Goal: Use online tool/utility

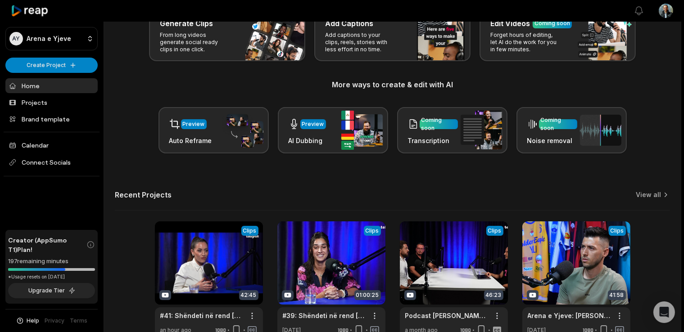
scroll to position [117, 0]
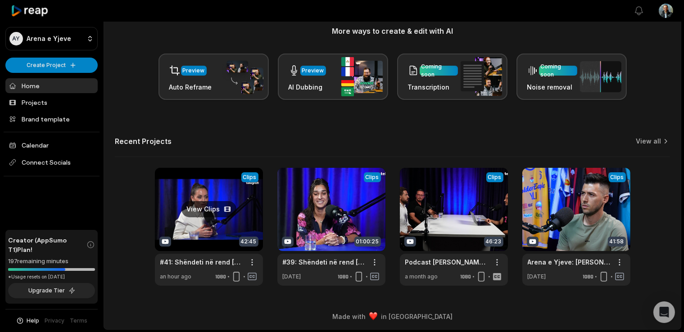
click at [249, 177] on link at bounding box center [209, 227] width 108 height 118
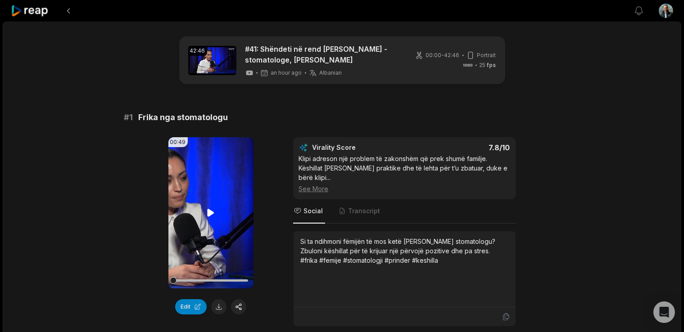
click at [200, 251] on video "Your browser does not support mp4 format." at bounding box center [210, 212] width 85 height 151
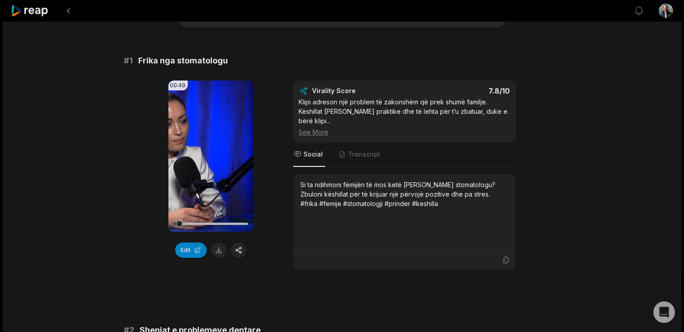
scroll to position [45, 0]
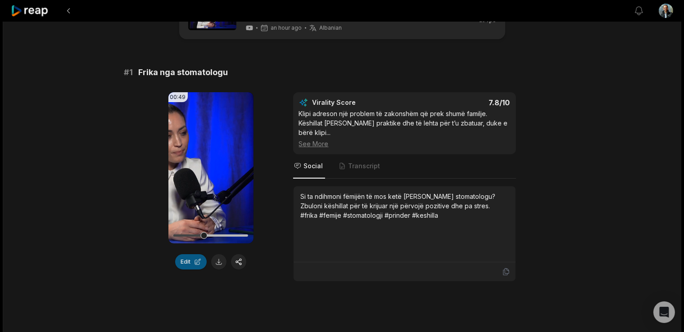
click at [189, 261] on button "Edit" at bounding box center [191, 261] width 32 height 15
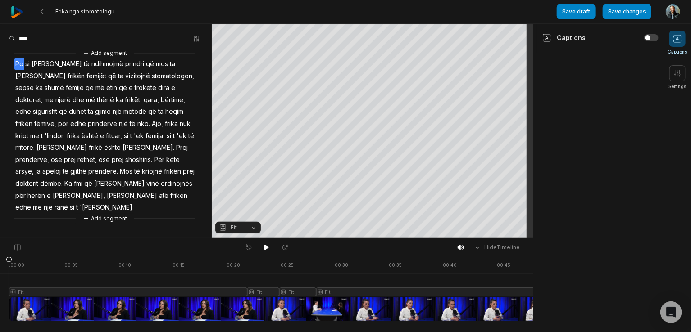
click at [460, 309] on div at bounding box center [276, 289] width 534 height 64
click at [508, 302] on div at bounding box center [276, 289] width 534 height 64
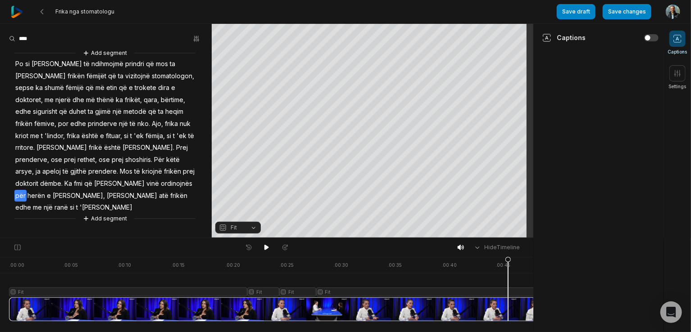
click at [522, 304] on div at bounding box center [276, 289] width 534 height 64
drag, startPoint x: 518, startPoint y: 305, endPoint x: 446, endPoint y: 300, distance: 72.3
click at [446, 300] on div at bounding box center [276, 289] width 534 height 64
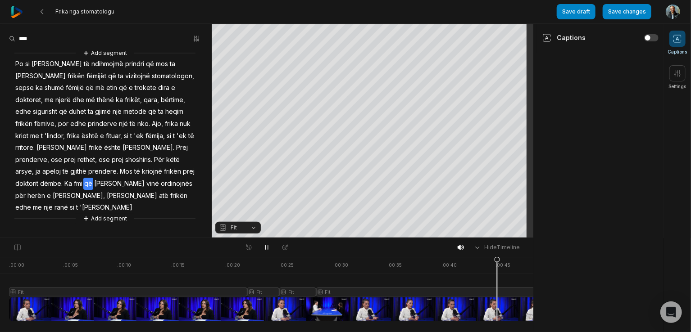
click at [473, 269] on div at bounding box center [276, 289] width 534 height 64
click at [486, 319] on icon at bounding box center [487, 291] width 5 height 68
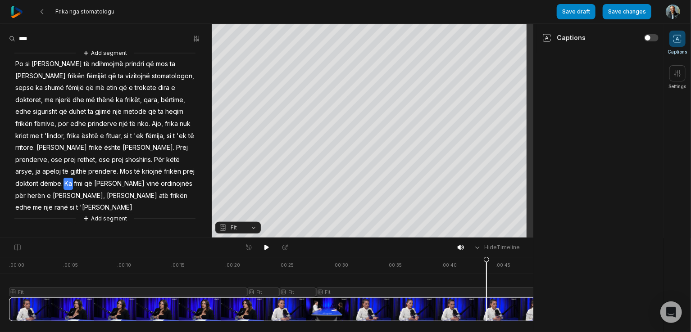
click at [502, 310] on div at bounding box center [276, 289] width 534 height 64
click at [478, 267] on div at bounding box center [276, 289] width 534 height 64
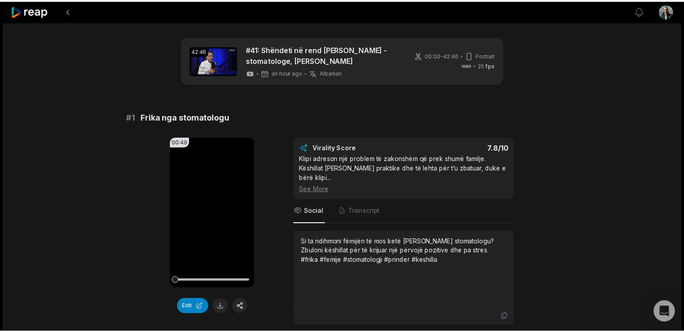
scroll to position [45, 0]
